Goal: Task Accomplishment & Management: Understand process/instructions

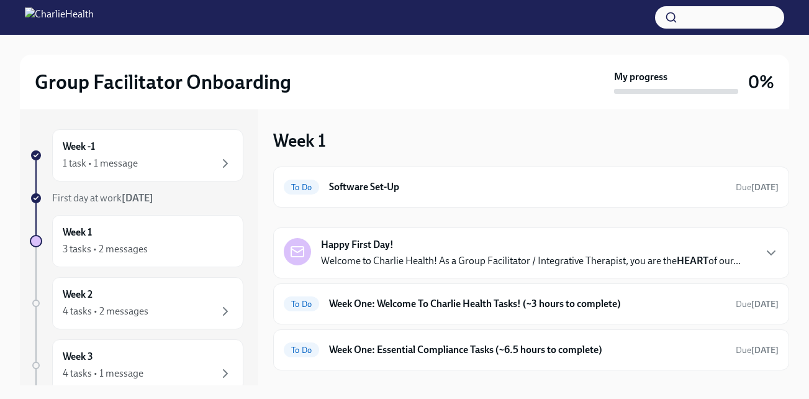
click at [759, 252] on div "Happy First Day! Welcome to Charlie Health! As a Group Facilitator / Integrativ…" at bounding box center [531, 253] width 495 height 30
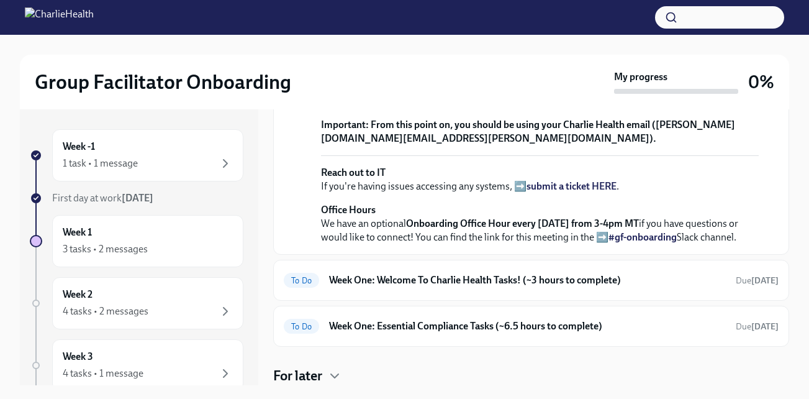
scroll to position [545, 0]
click at [613, 287] on h6 "Week One: Welcome To Charlie Health Tasks! (~3 hours to complete)" at bounding box center [527, 280] width 397 height 14
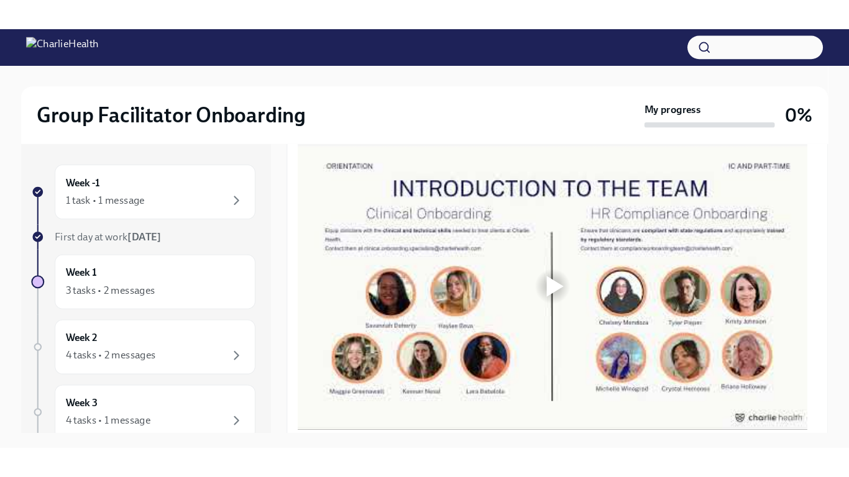
scroll to position [688, 0]
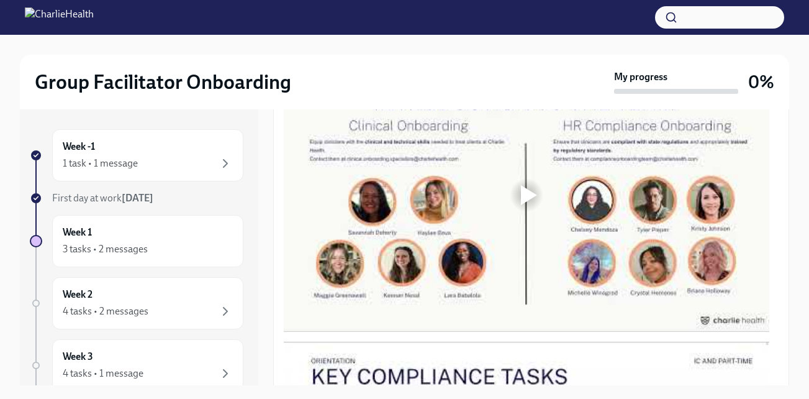
click at [528, 201] on div at bounding box center [529, 195] width 16 height 20
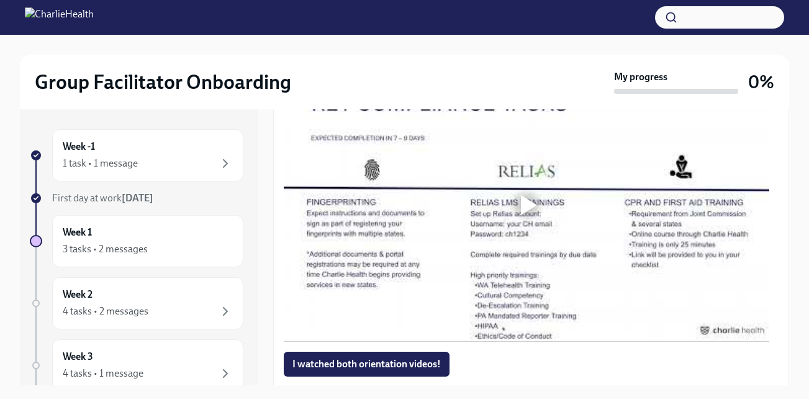
scroll to position [997, 0]
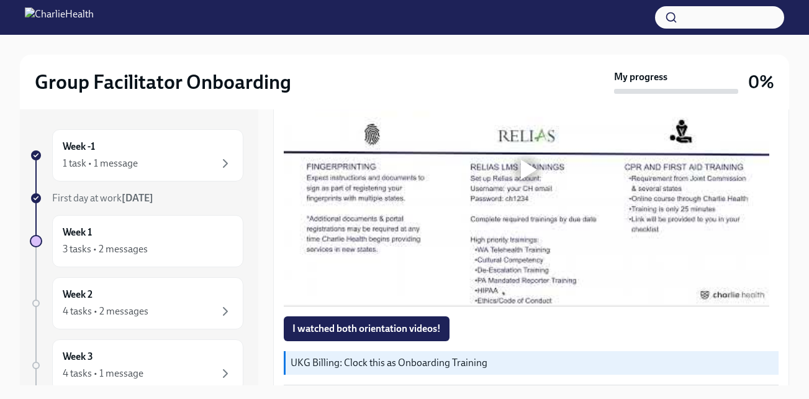
click at [523, 188] on div at bounding box center [527, 170] width 40 height 40
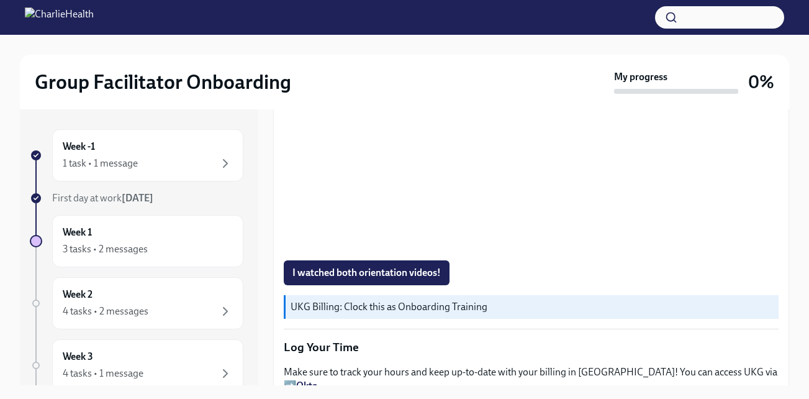
scroll to position [1124, 0]
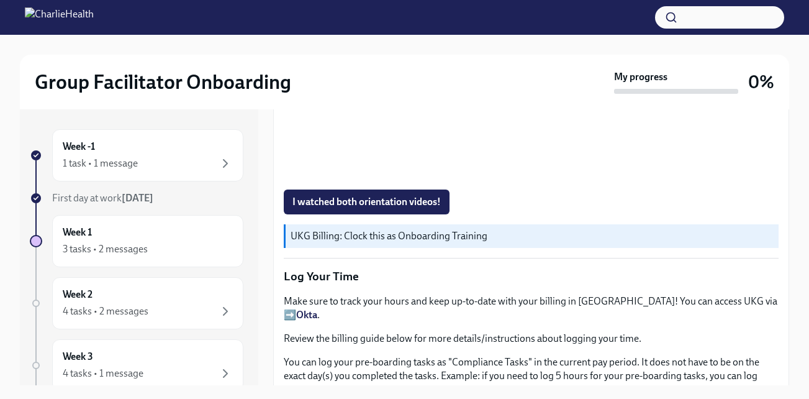
click at [776, 269] on div "Welcome aboard! This first set of tasks will get you set up for onboarding succ…" at bounding box center [531, 42] width 516 height 1844
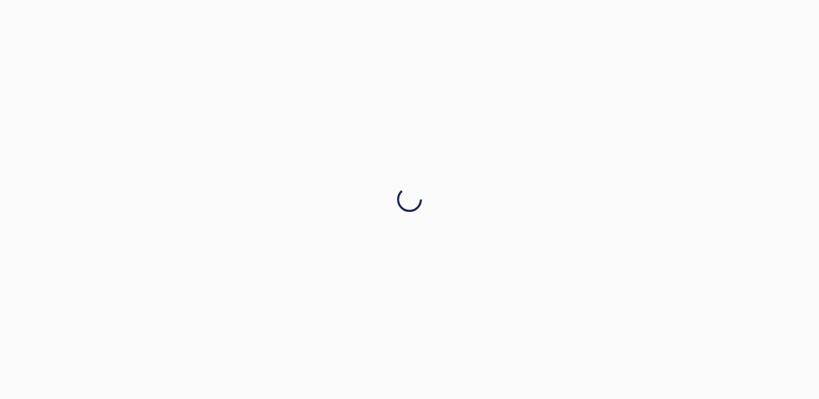
click at [418, 211] on icon at bounding box center [409, 199] width 25 height 25
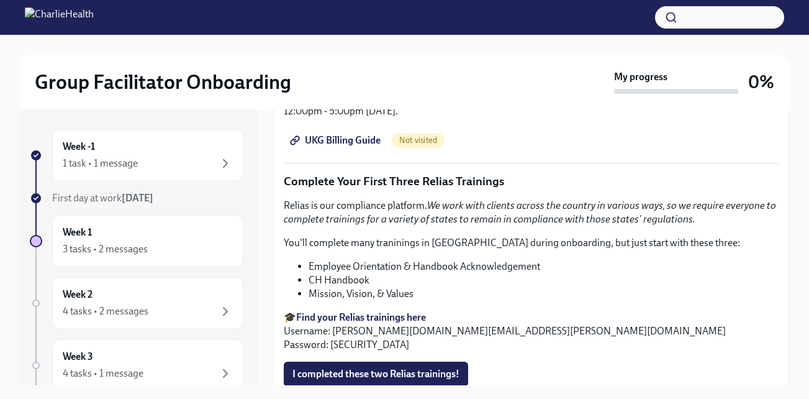
scroll to position [1154, 0]
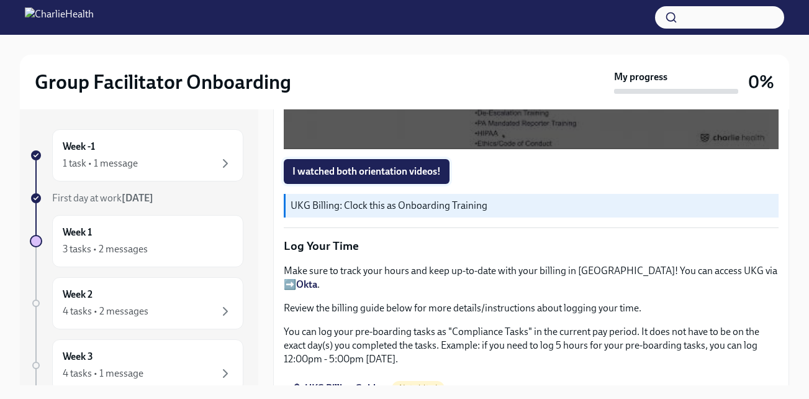
click at [398, 173] on span "I watched both orientation videos!" at bounding box center [367, 171] width 148 height 12
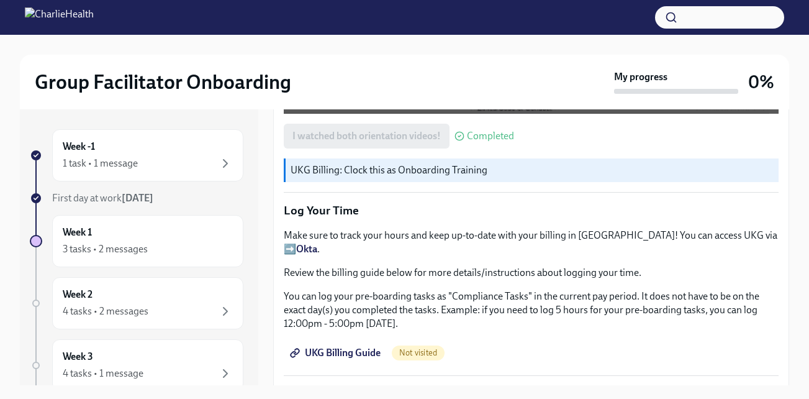
scroll to position [1205, 0]
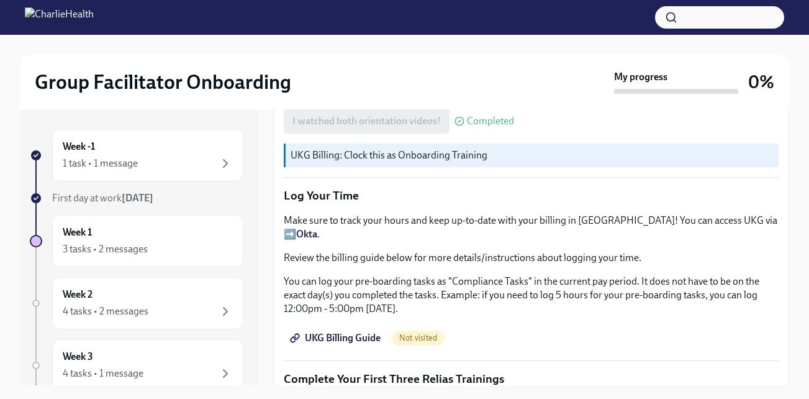
click at [349, 332] on span "UKG Billing Guide" at bounding box center [337, 338] width 88 height 12
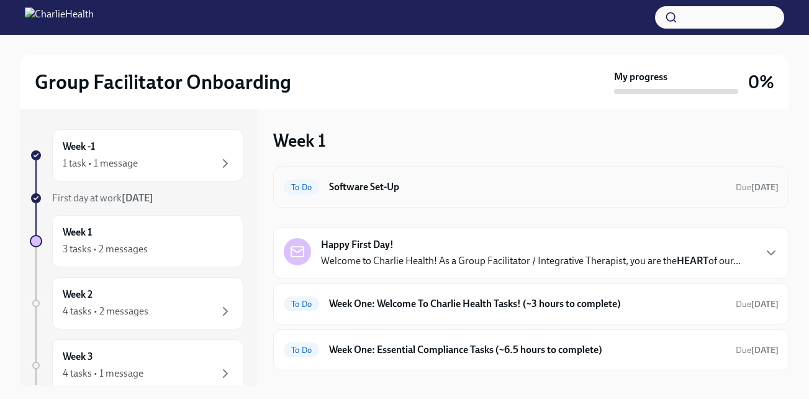
click at [415, 182] on h6 "Software Set-Up" at bounding box center [527, 187] width 397 height 14
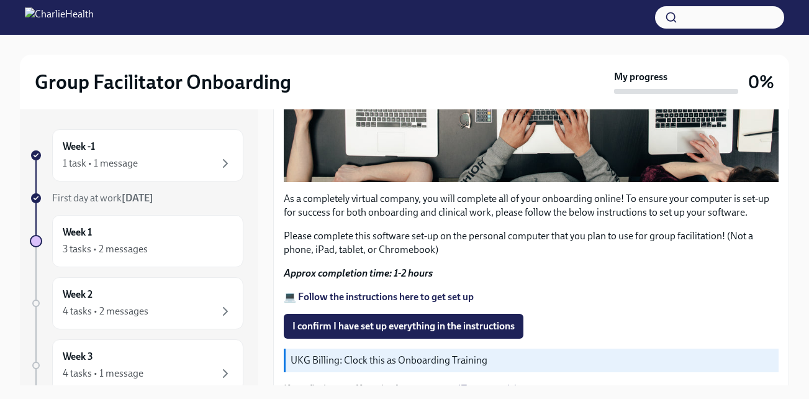
scroll to position [454, 0]
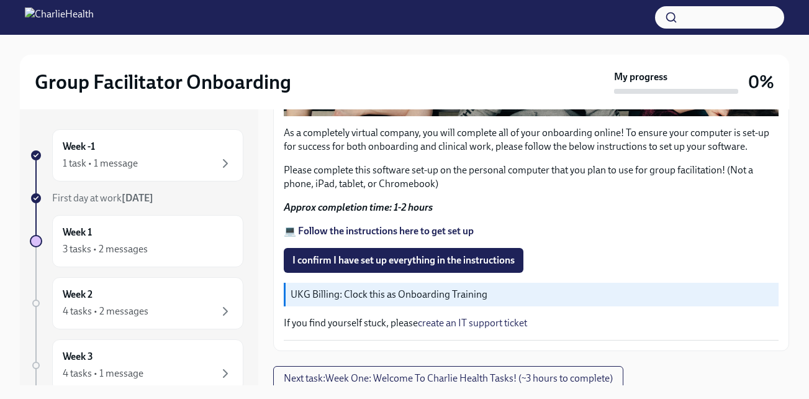
click at [469, 291] on p "UKG Billing: Clock this as Onboarding Training" at bounding box center [532, 295] width 483 height 14
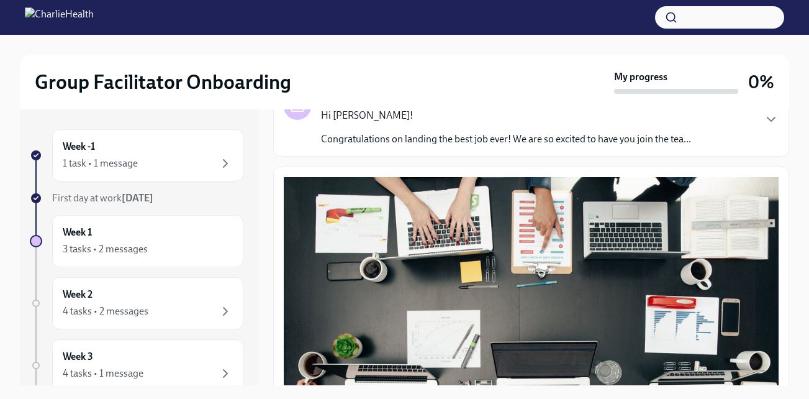
scroll to position [35, 0]
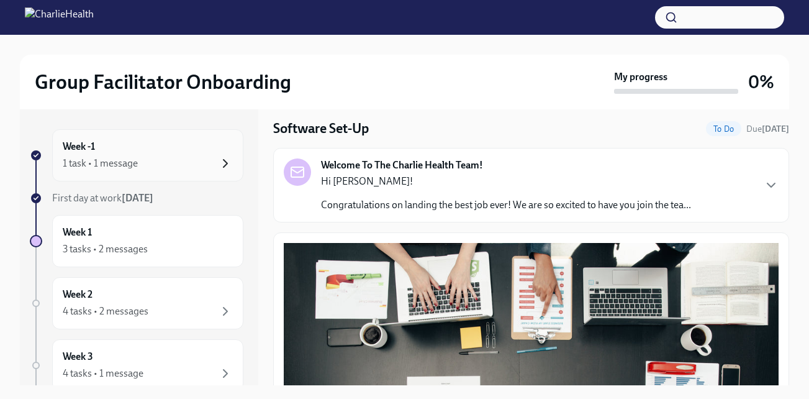
click at [218, 161] on icon "button" at bounding box center [225, 163] width 15 height 15
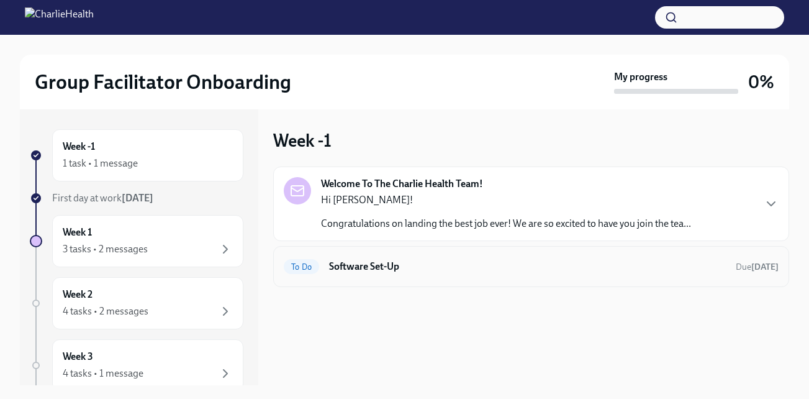
click at [306, 266] on span "To Do" at bounding box center [301, 266] width 35 height 9
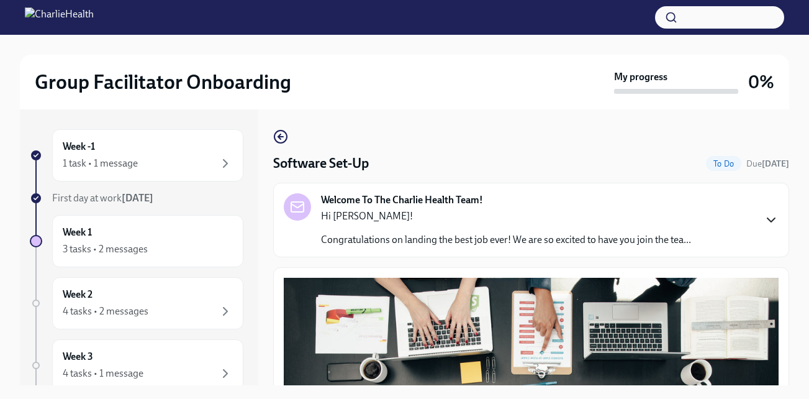
click at [764, 217] on icon "button" at bounding box center [771, 219] width 15 height 15
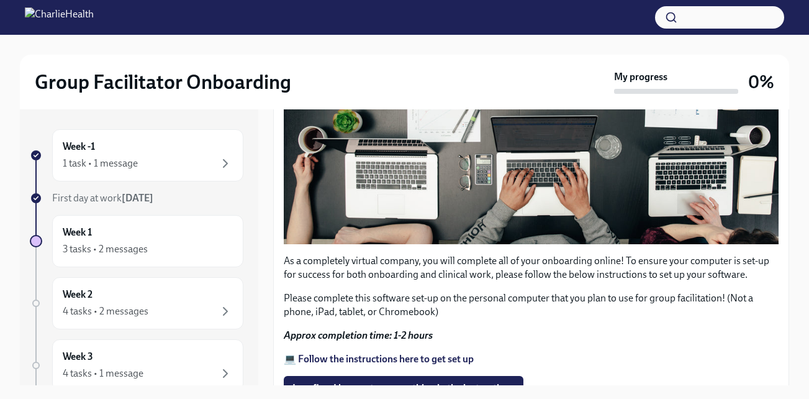
scroll to position [977, 0]
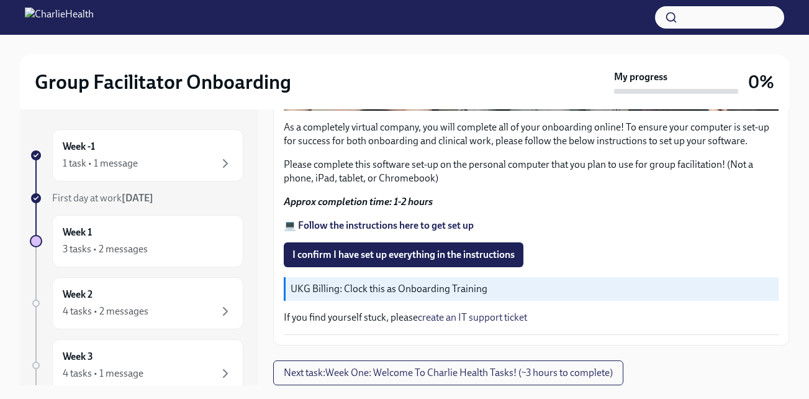
click at [382, 231] on strong "💻 Follow the instructions here to get set up" at bounding box center [379, 225] width 190 height 12
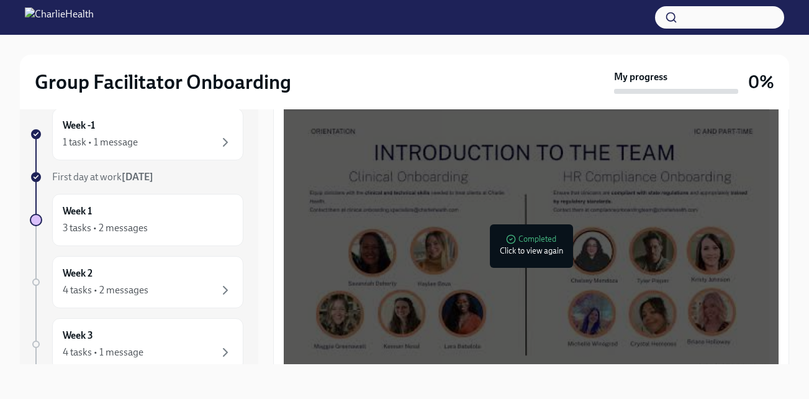
scroll to position [683, 0]
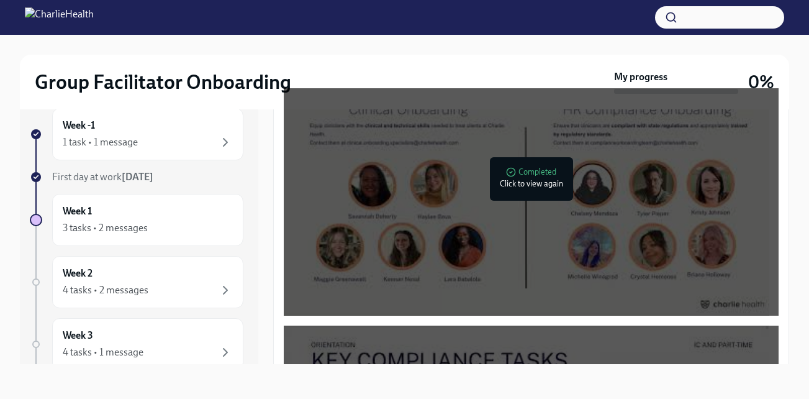
click at [526, 189] on div at bounding box center [529, 179] width 16 height 20
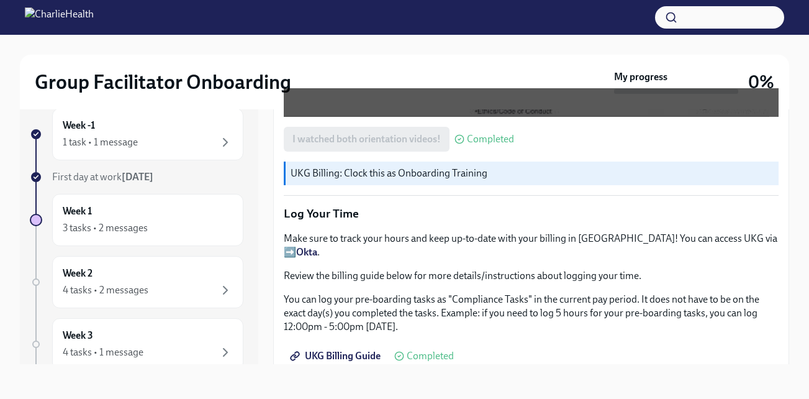
scroll to position [1406, 0]
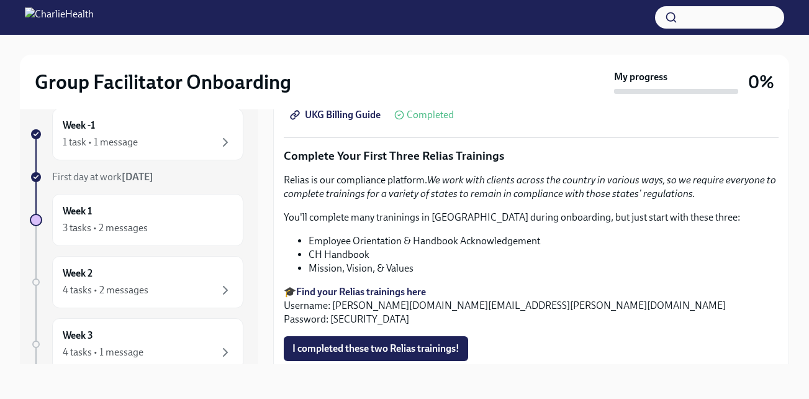
click at [661, 203] on div "Relias is our compliance platform. We work with clients across the country in v…" at bounding box center [531, 249] width 495 height 153
